Goal: Check status: Check status

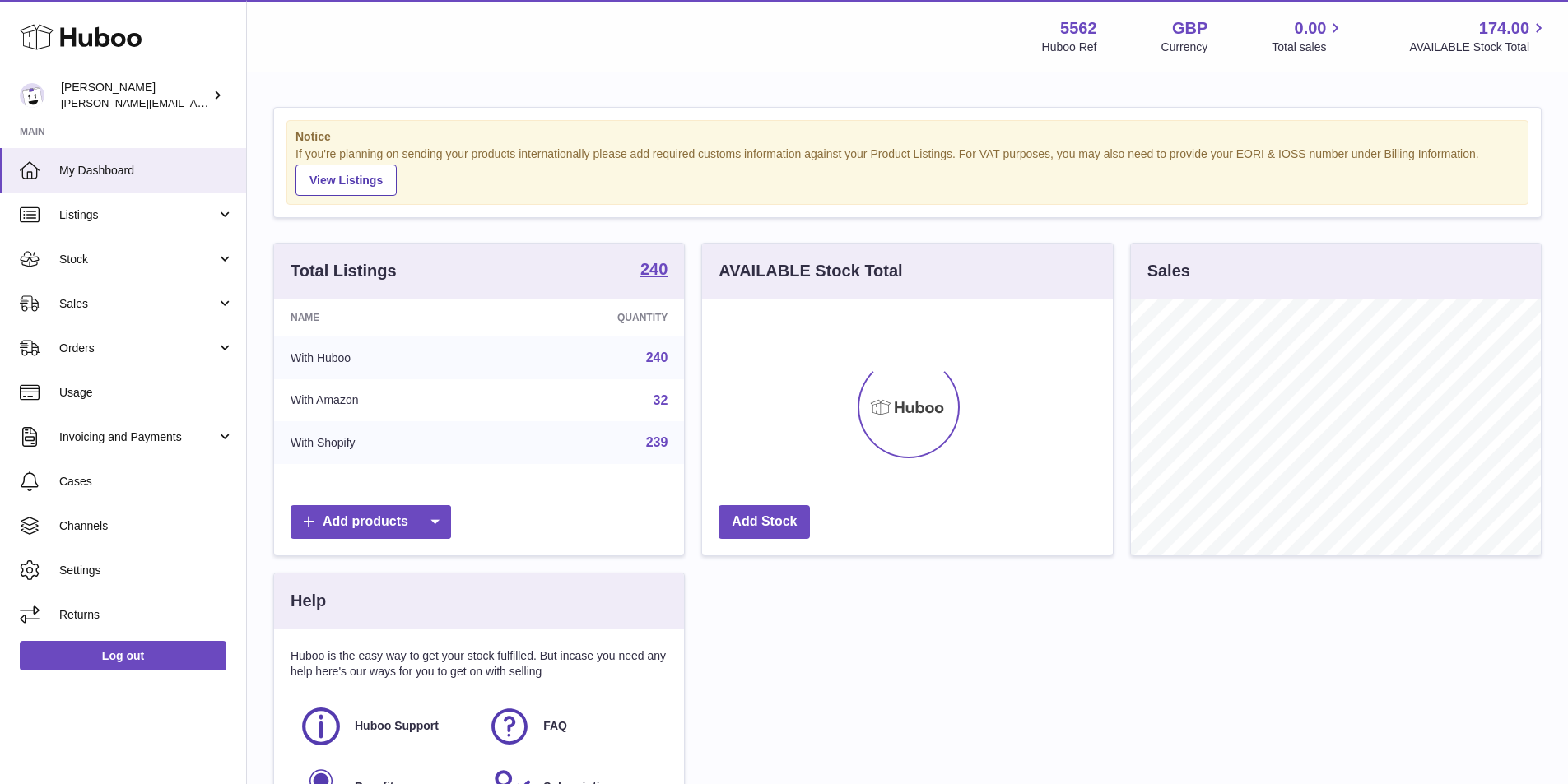
scroll to position [257, 410]
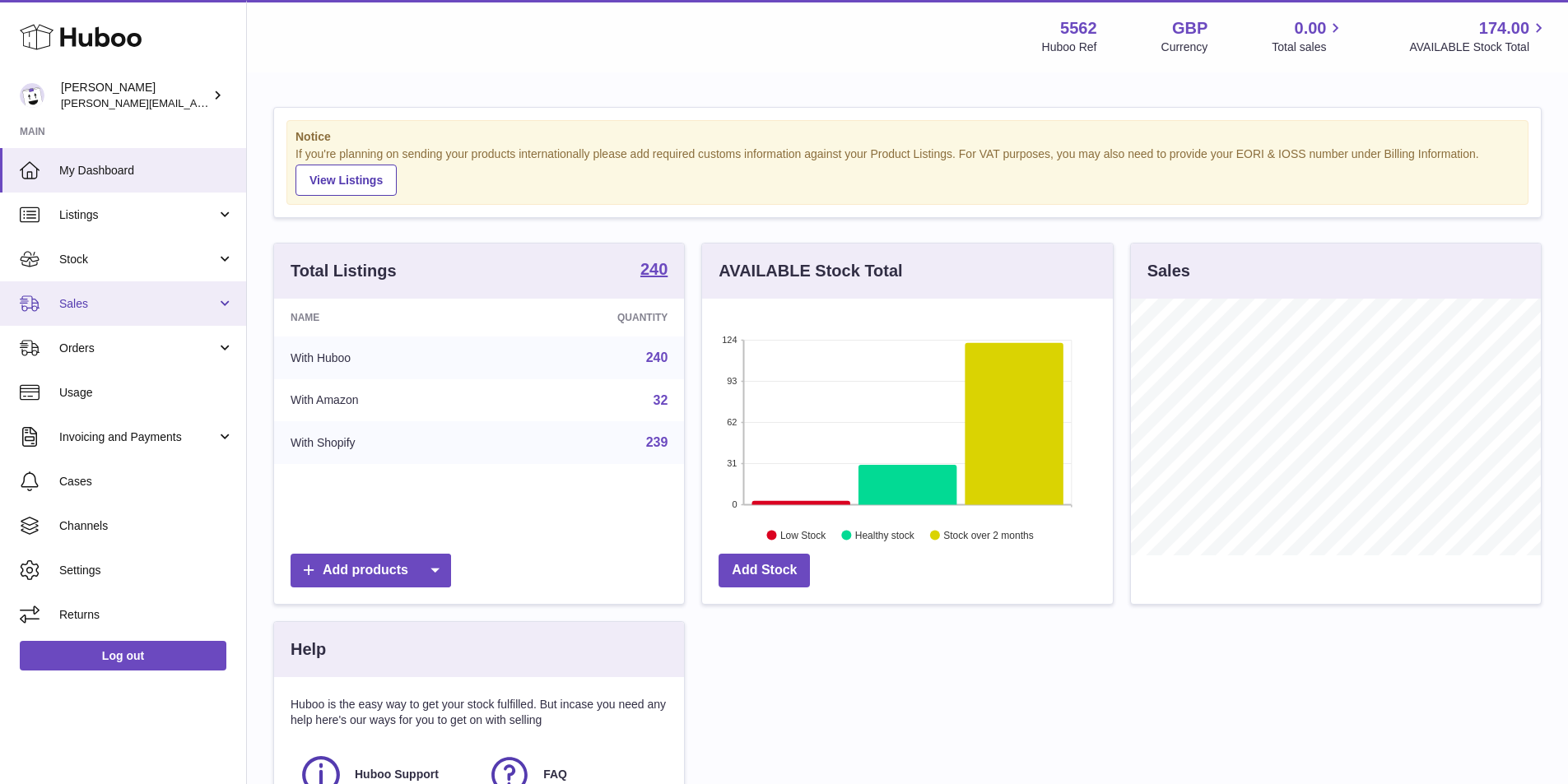
click at [113, 283] on link "Sales" at bounding box center [123, 303] width 246 height 44
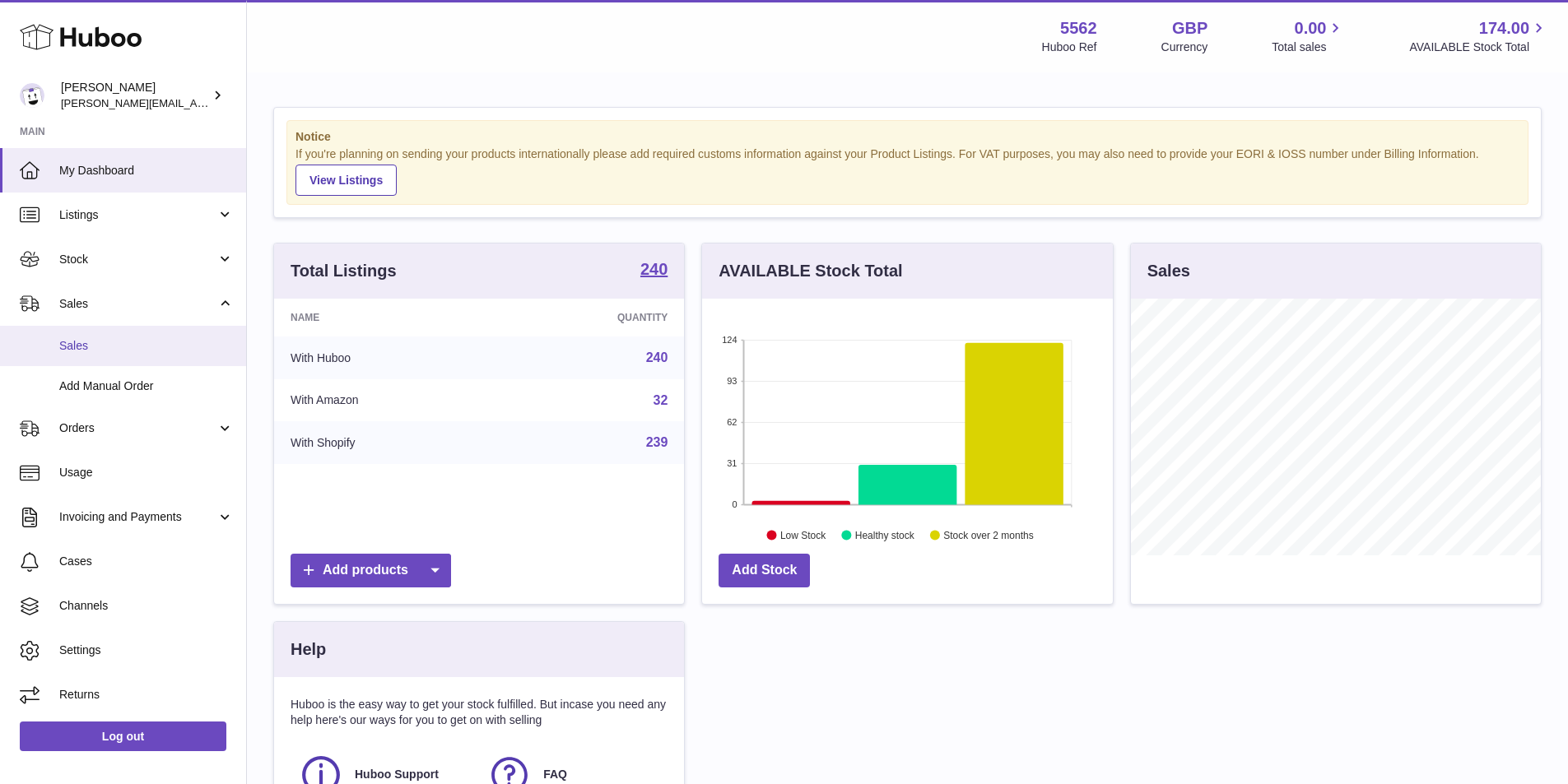
click at [93, 347] on span "Sales" at bounding box center [146, 346] width 174 height 15
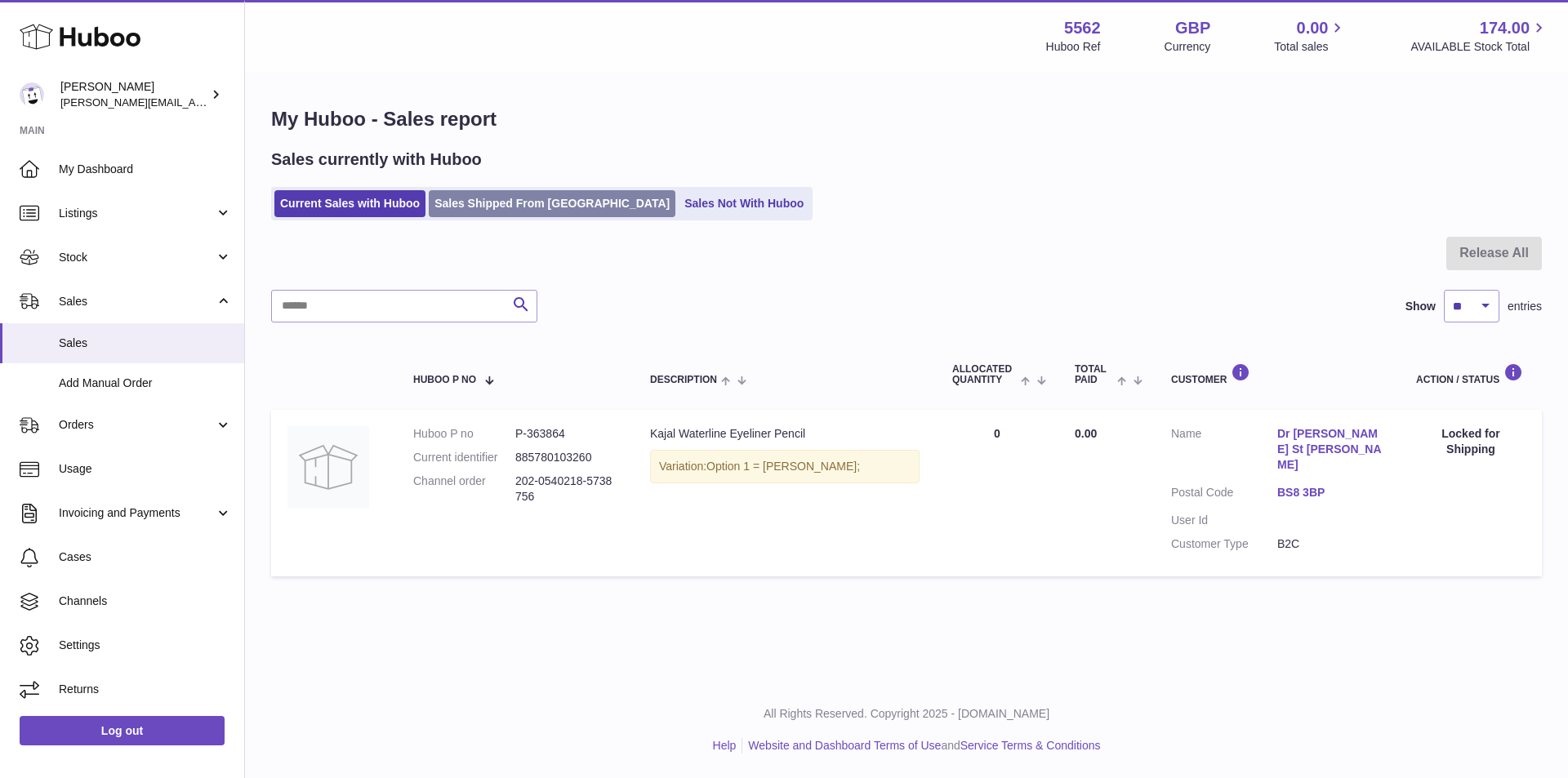
click at [497, 216] on link "Sales Shipped From [GEOGRAPHIC_DATA]" at bounding box center [552, 204] width 247 height 27
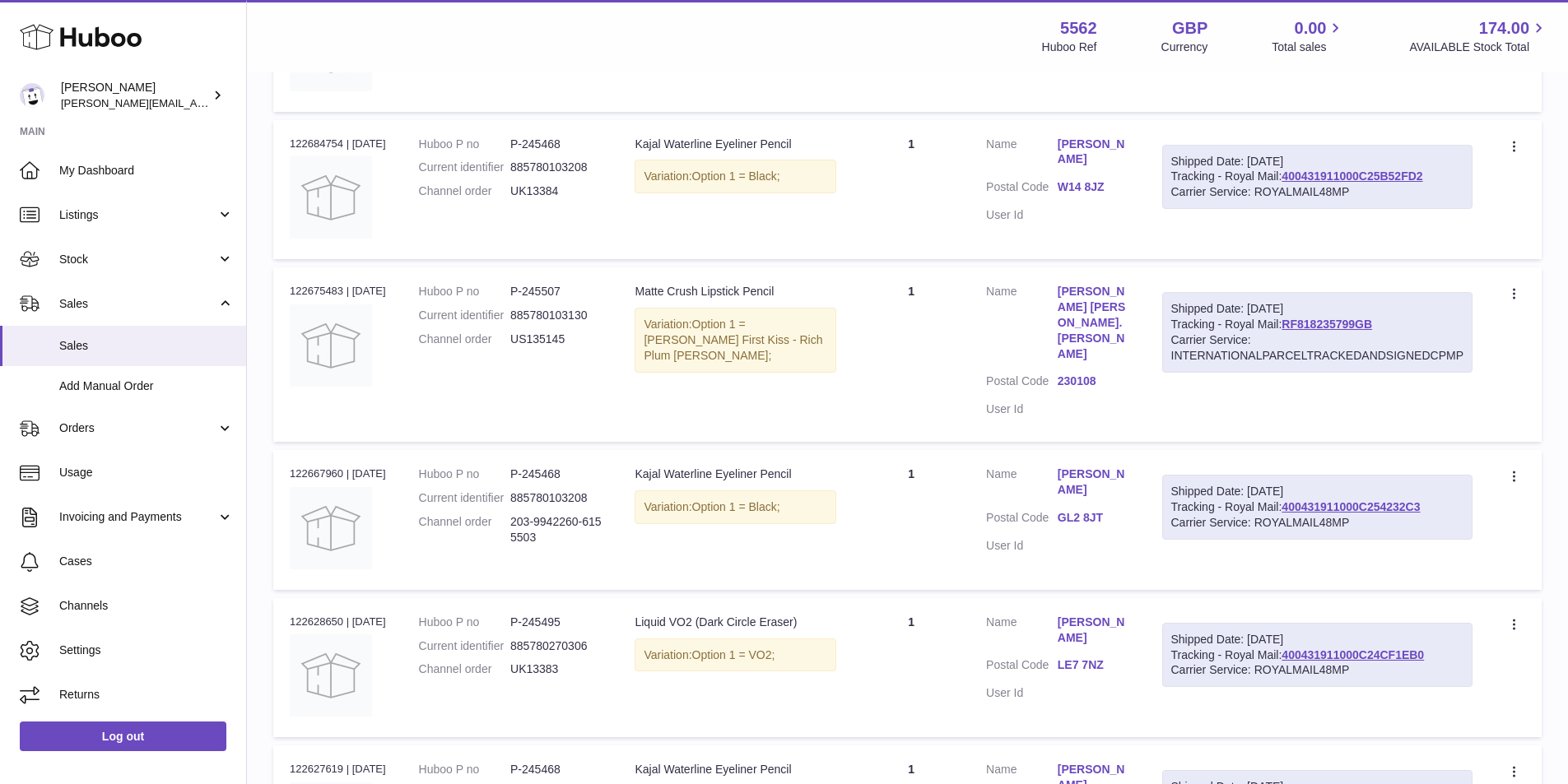
scroll to position [658, 0]
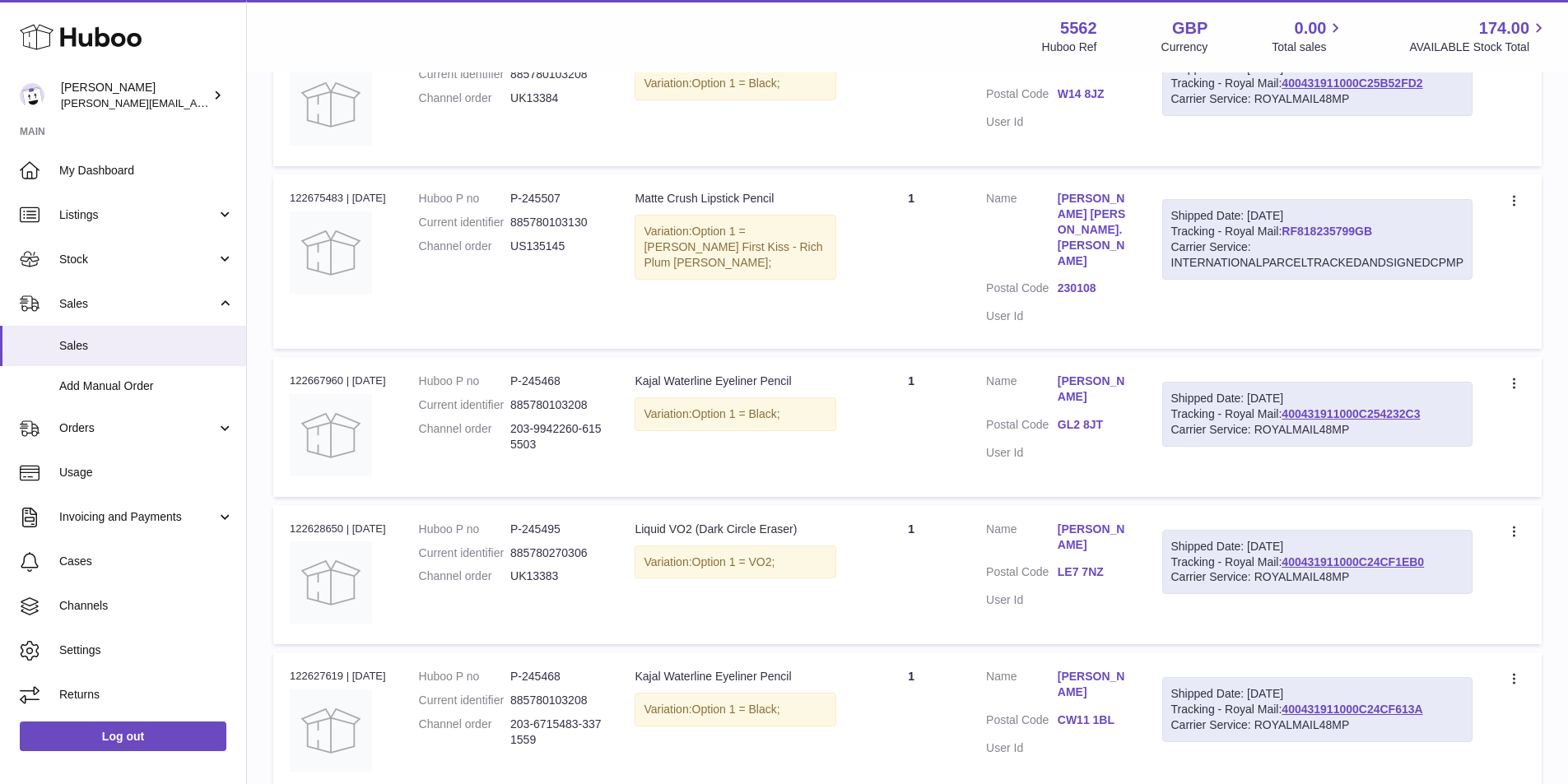
drag, startPoint x: 1378, startPoint y: 237, endPoint x: 1288, endPoint y: 228, distance: 90.4
click at [1288, 228] on div "Shipped Date: 12th Aug 2025 Tracking - Royal Mail: RF818235799GB Carrier Servic…" at bounding box center [1318, 239] width 311 height 81
copy link "RF818235799GB"
click at [537, 242] on dd "US135145" at bounding box center [557, 246] width 92 height 15
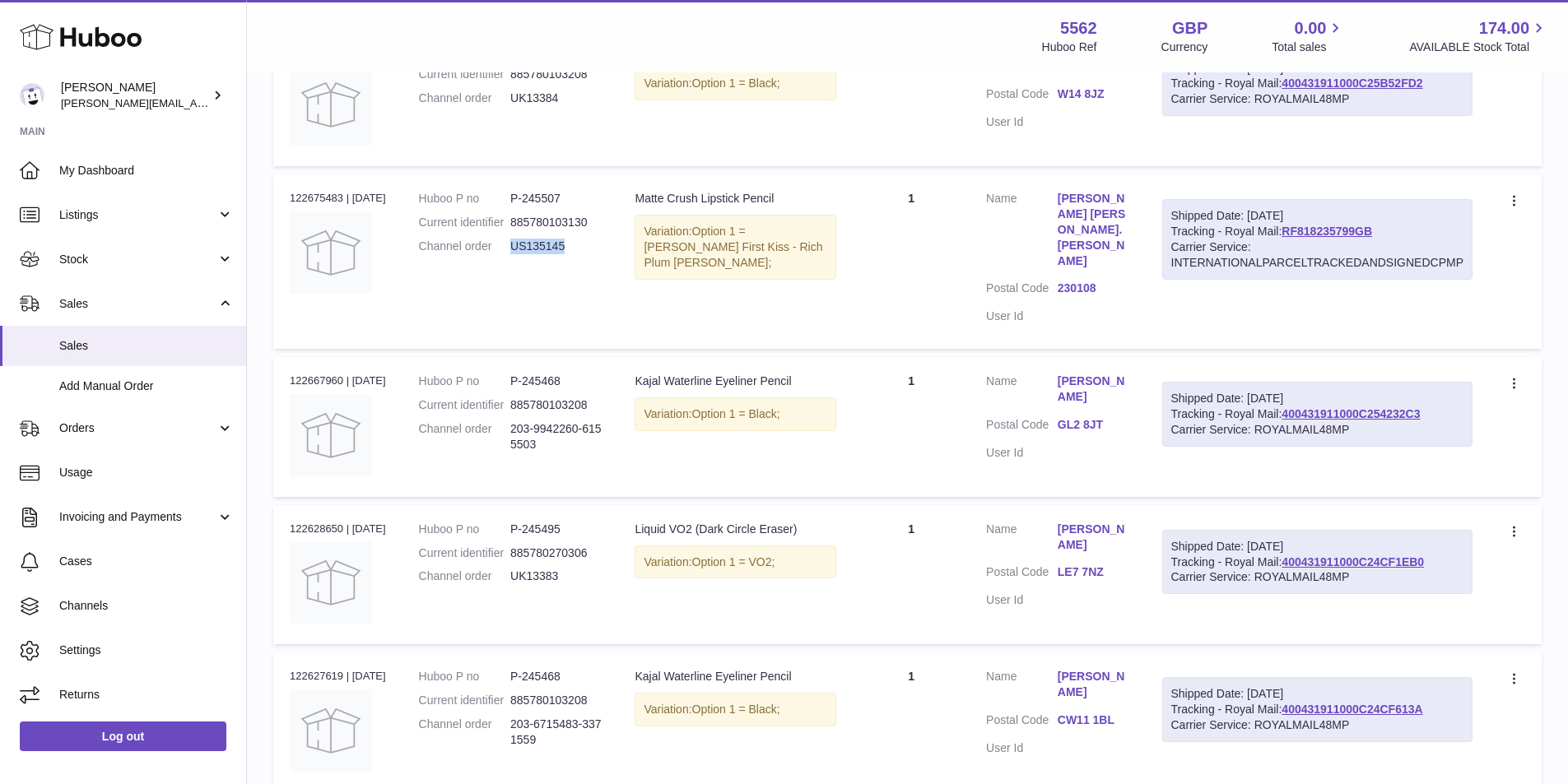
copy dd "US135145"
